Goal: Navigation & Orientation: Find specific page/section

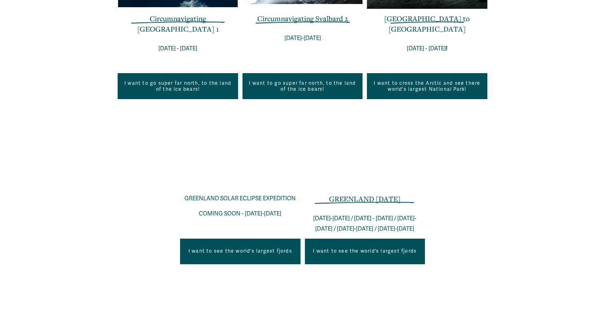
scroll to position [428, 0]
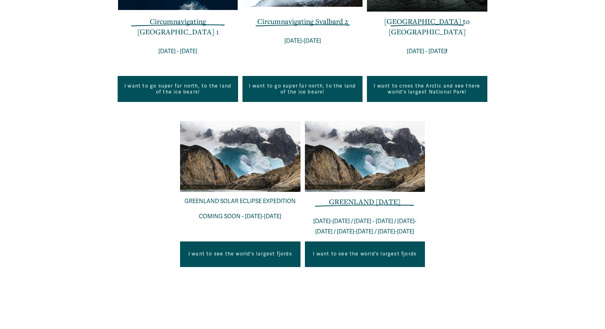
click at [363, 254] on link "I want to see the world's largest fjords" at bounding box center [365, 255] width 120 height 26
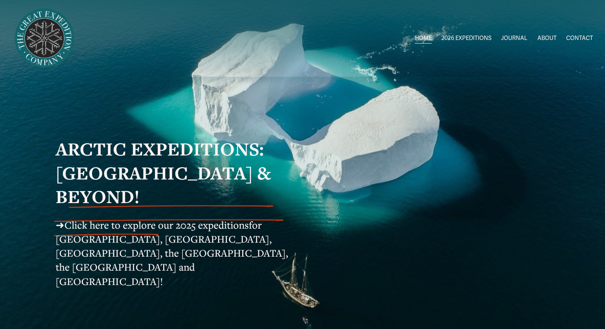
click at [520, 39] on link "JOURNAL" at bounding box center [514, 39] width 26 height 12
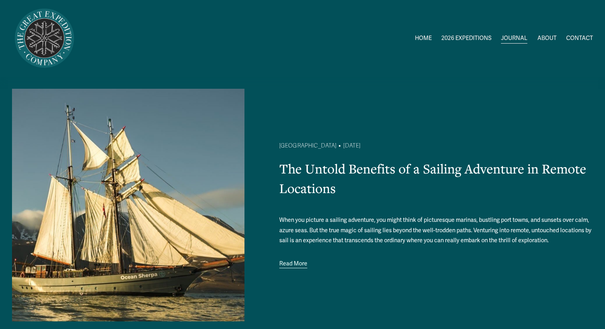
click at [550, 38] on link "ABOUT" at bounding box center [546, 39] width 19 height 12
